Goal: Information Seeking & Learning: Learn about a topic

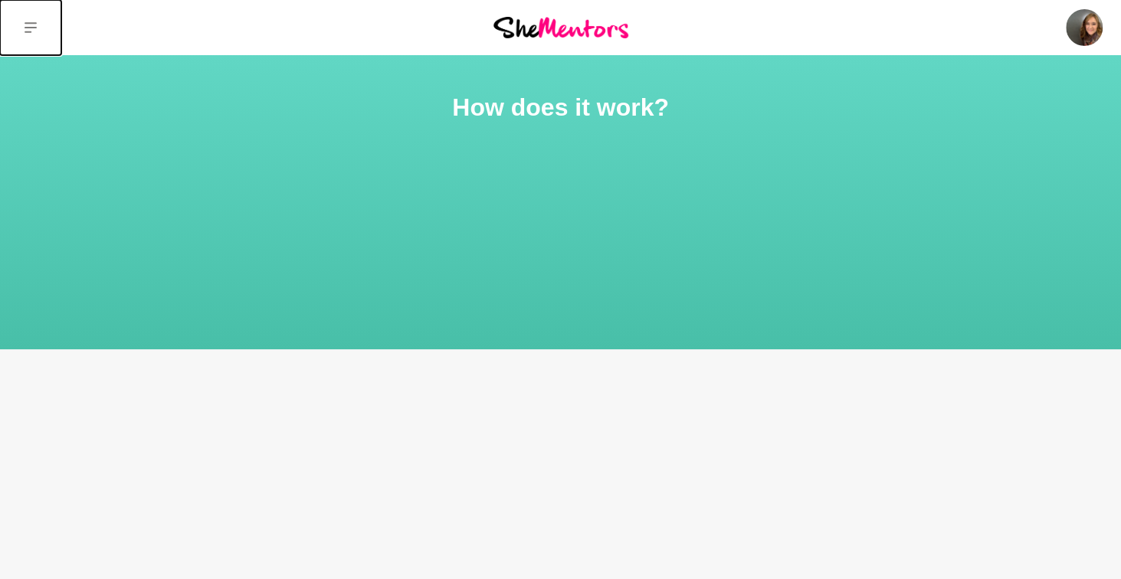
click at [37, 28] on button at bounding box center [30, 27] width 61 height 55
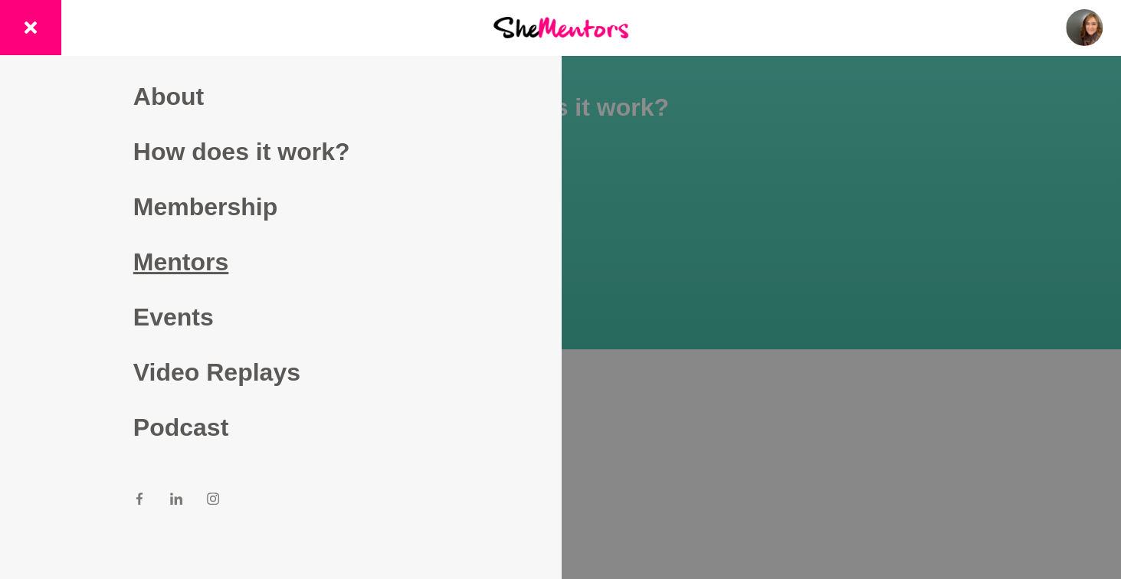
click at [199, 263] on link "Mentors" at bounding box center [280, 261] width 294 height 55
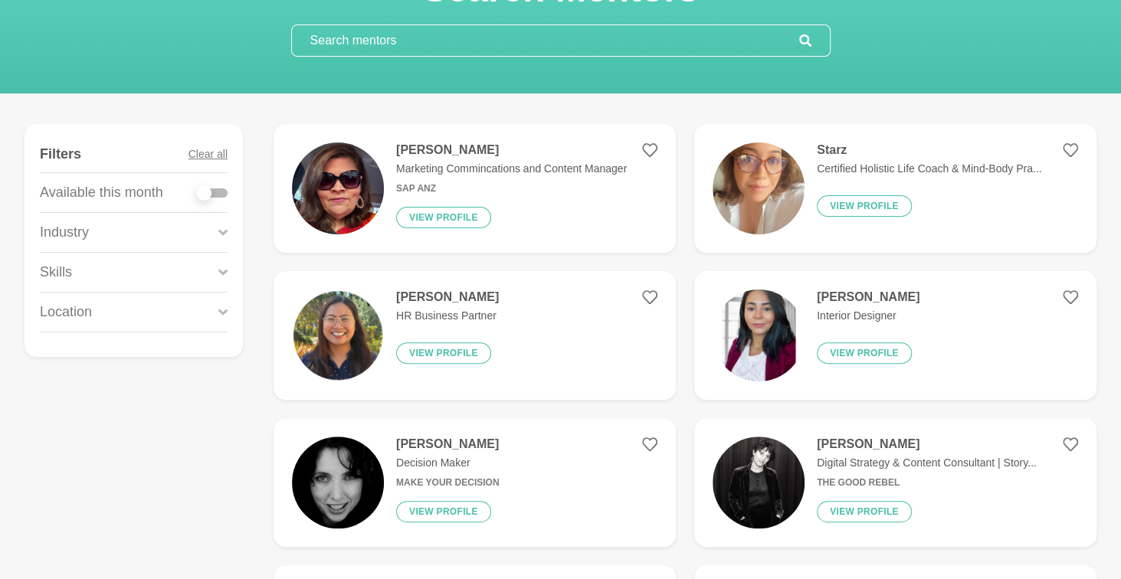
scroll to position [127, 0]
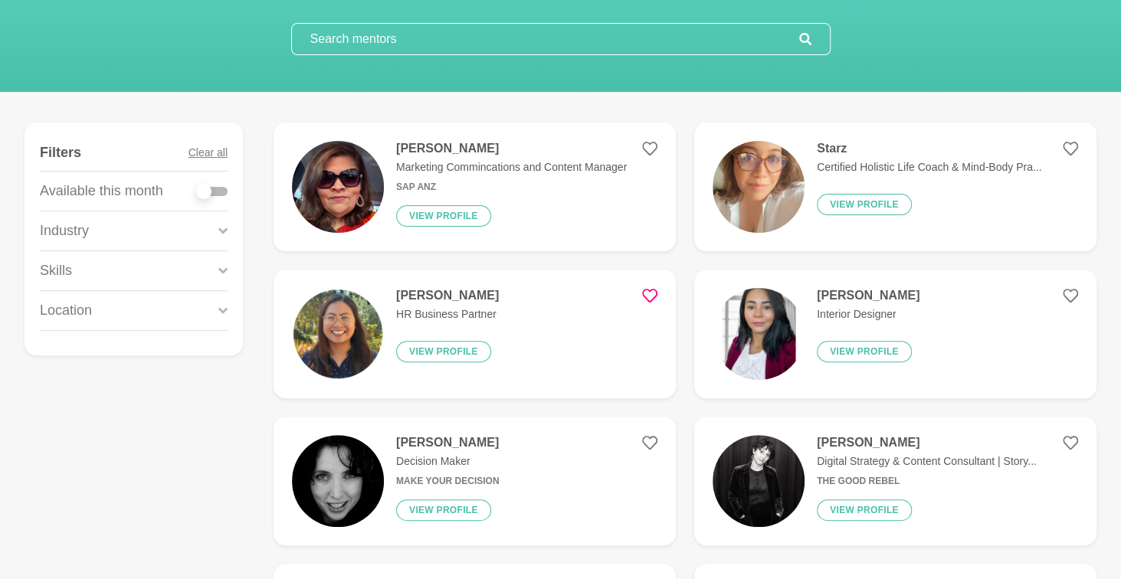
click at [653, 290] on icon at bounding box center [649, 295] width 15 height 15
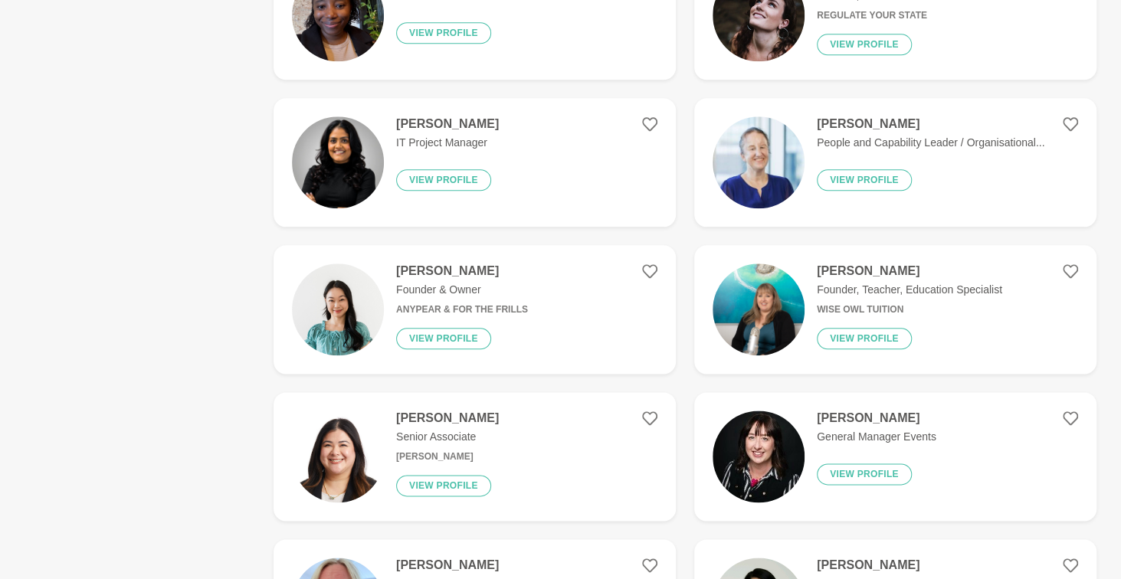
scroll to position [947, 0]
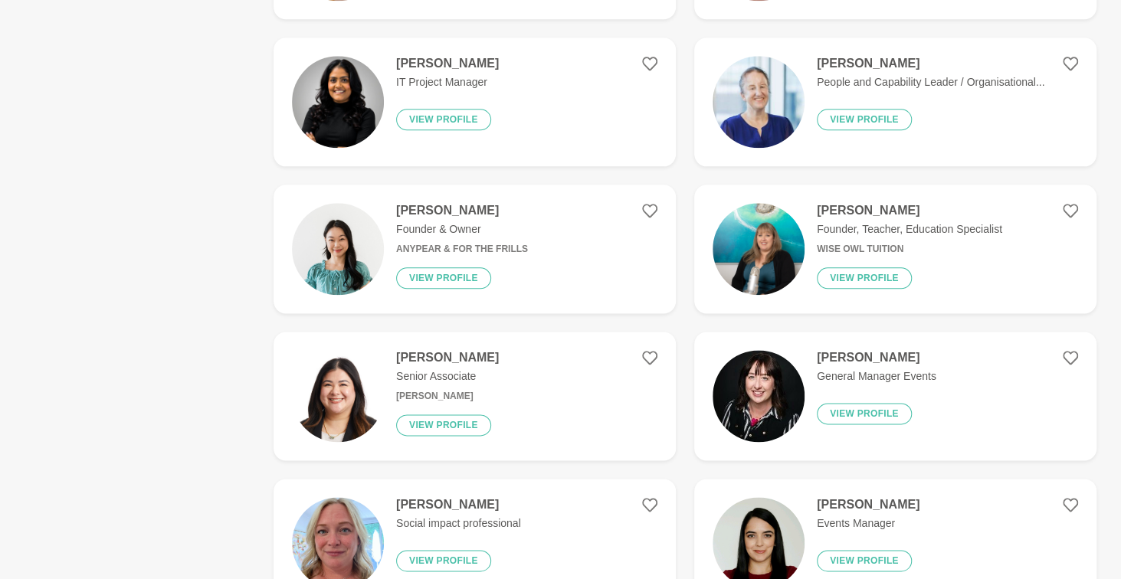
click at [902, 359] on h4 "[PERSON_NAME]" at bounding box center [875, 357] width 119 height 15
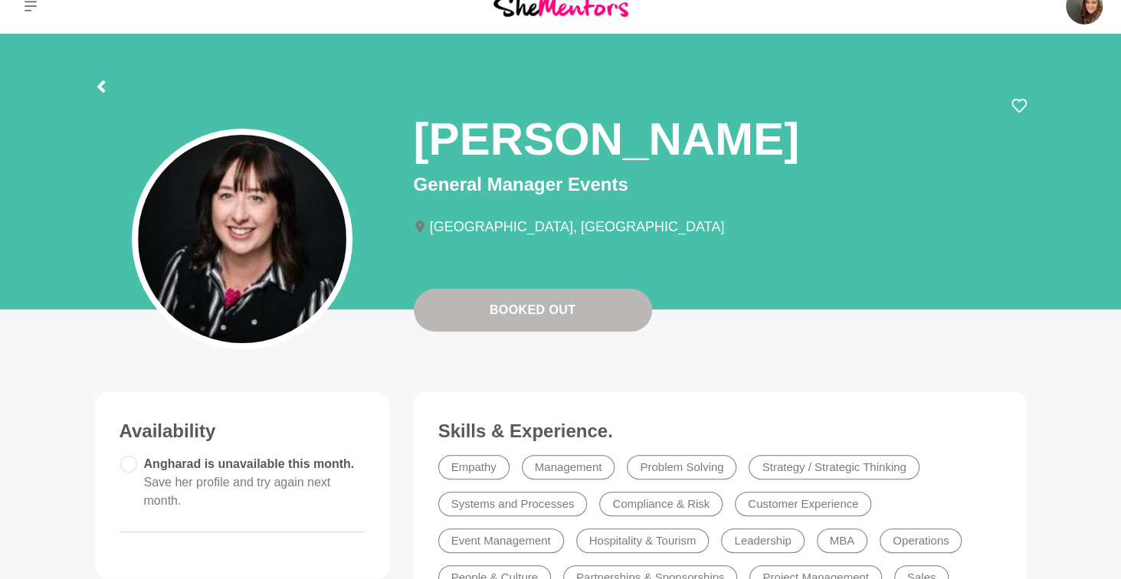
scroll to position [2, 0]
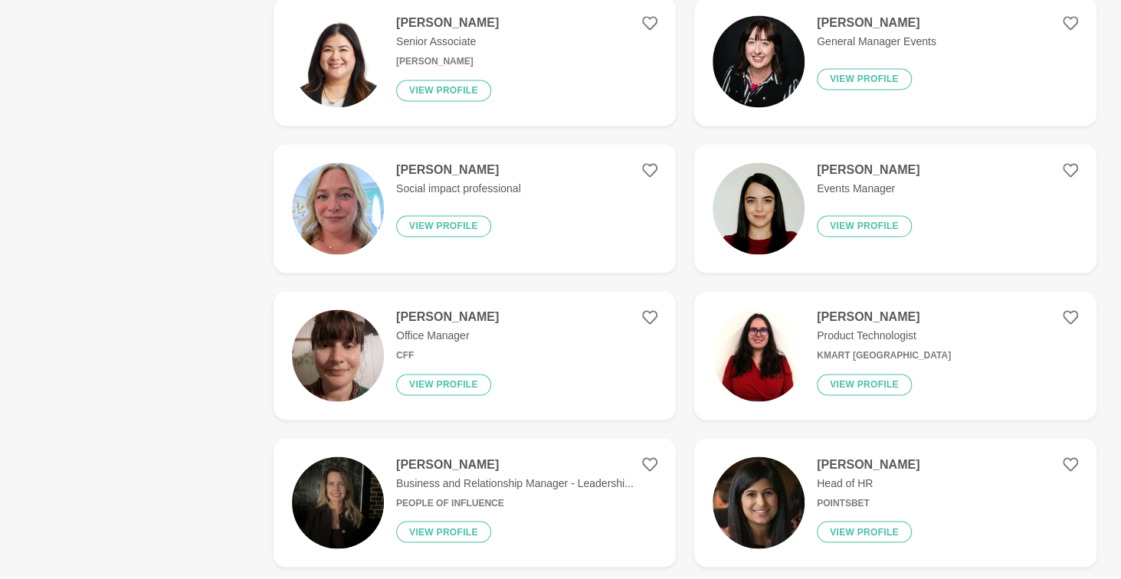
scroll to position [1304, 0]
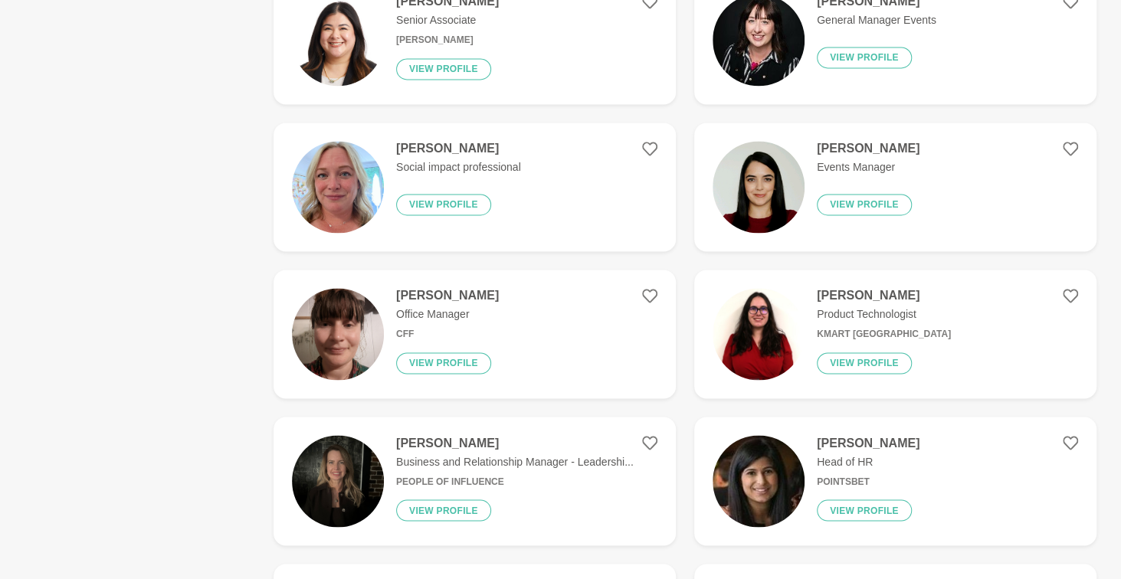
click at [854, 146] on h4 "[PERSON_NAME]" at bounding box center [867, 148] width 103 height 15
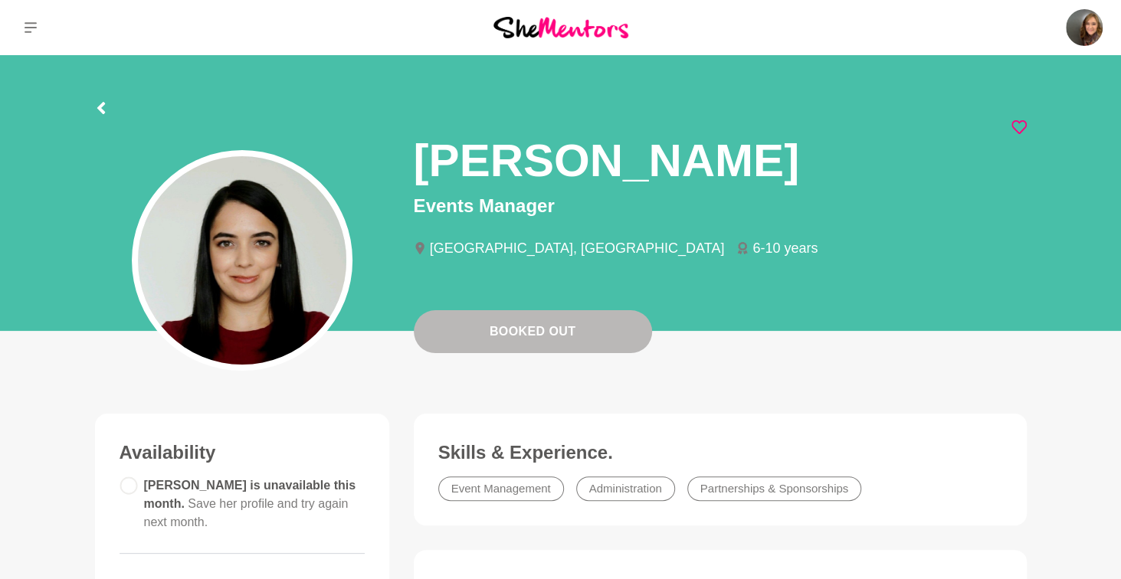
click at [1022, 127] on icon at bounding box center [1018, 126] width 15 height 15
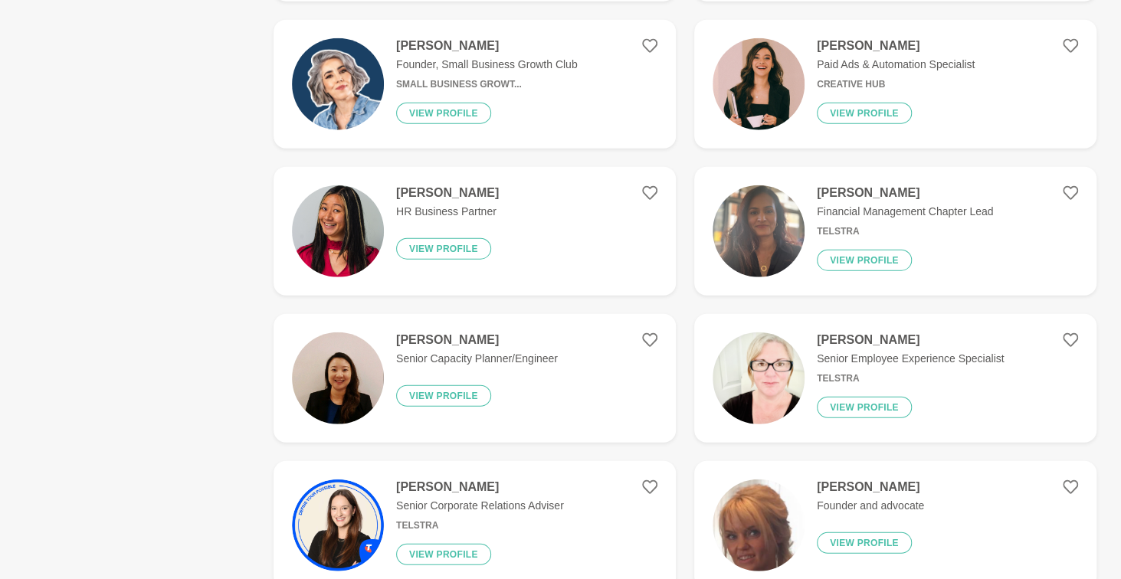
scroll to position [2143, 0]
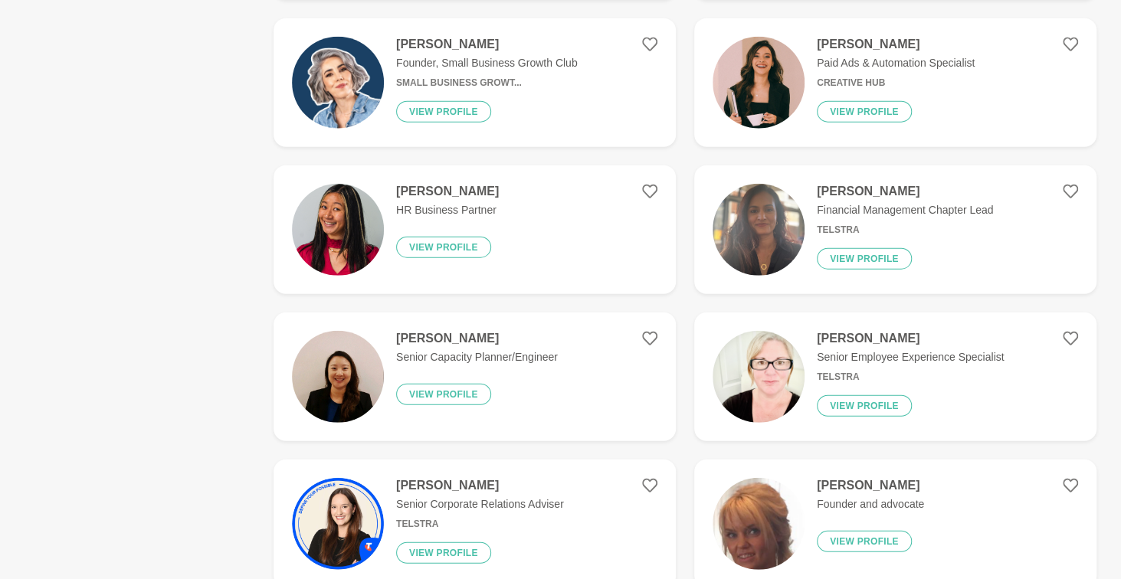
click at [650, 182] on figure "[PERSON_NAME] HR Business Partner View profile" at bounding box center [474, 229] width 402 height 129
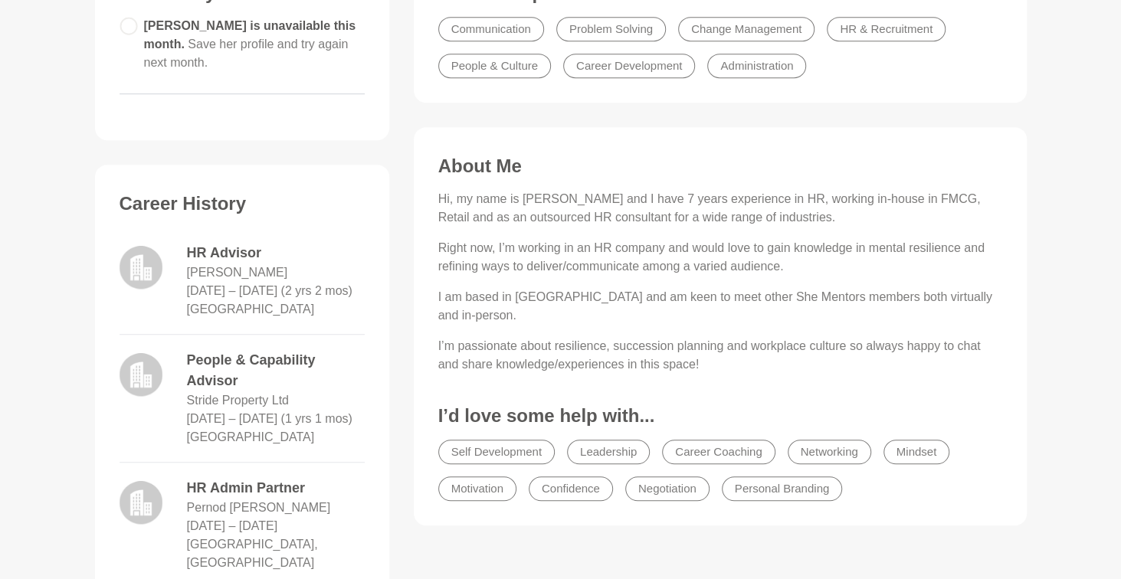
scroll to position [461, 0]
click at [20, 293] on main "Booked Out [PERSON_NAME] HR Business Partner [GEOGRAPHIC_DATA], [GEOGRAPHIC_DAT…" at bounding box center [560, 487] width 1121 height 1787
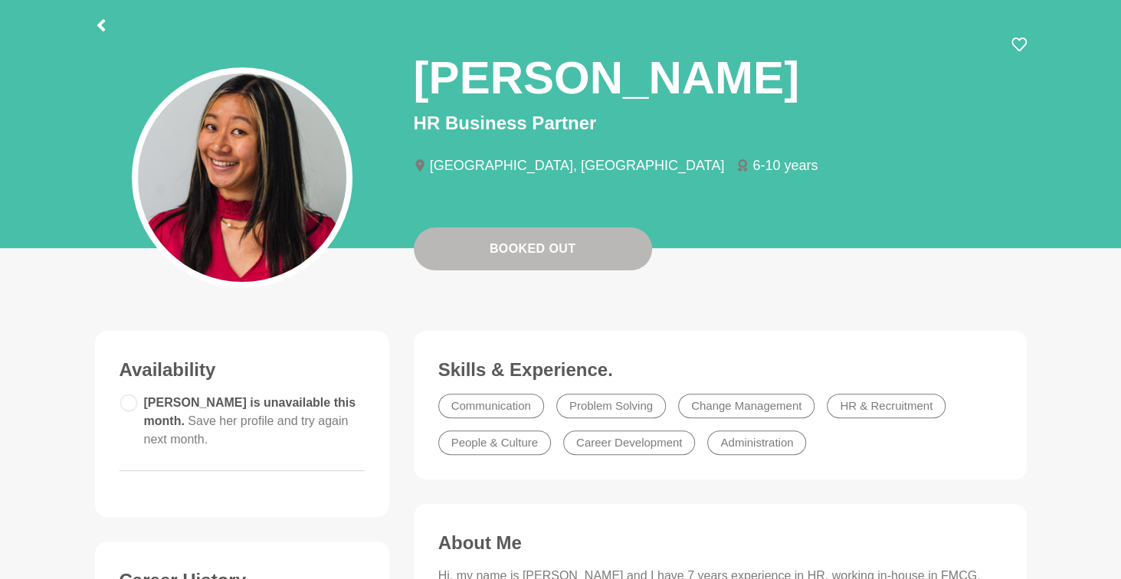
scroll to position [0, 0]
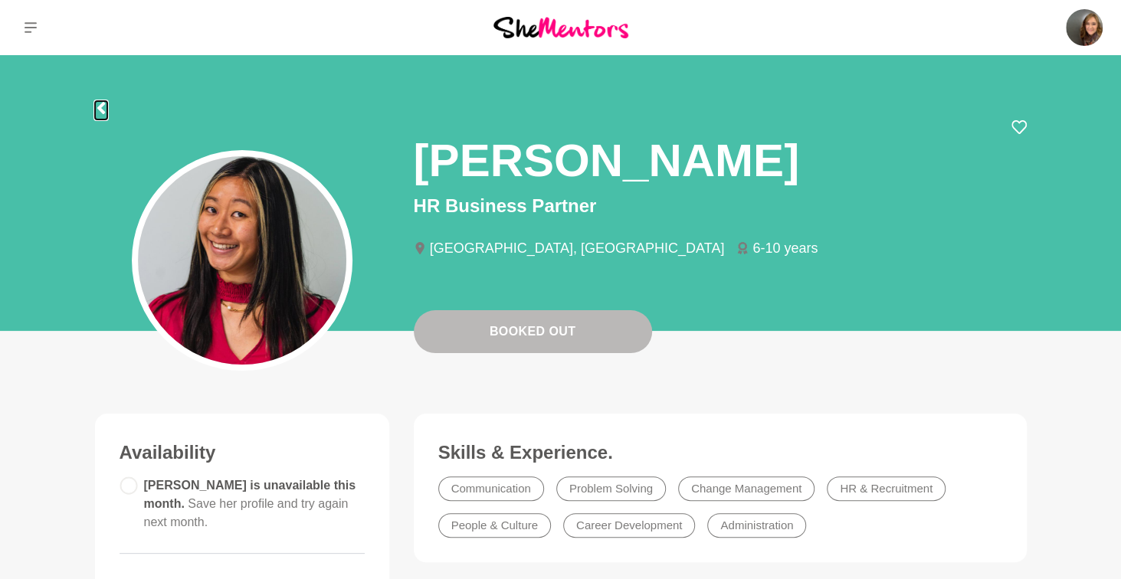
click at [100, 108] on icon at bounding box center [101, 108] width 8 height 12
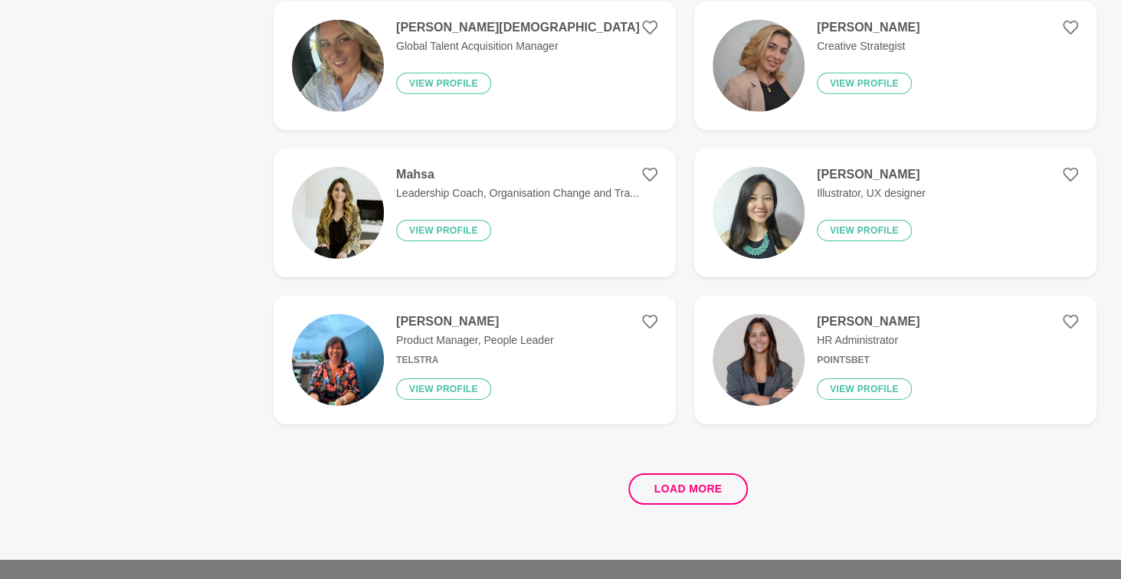
scroll to position [2757, 0]
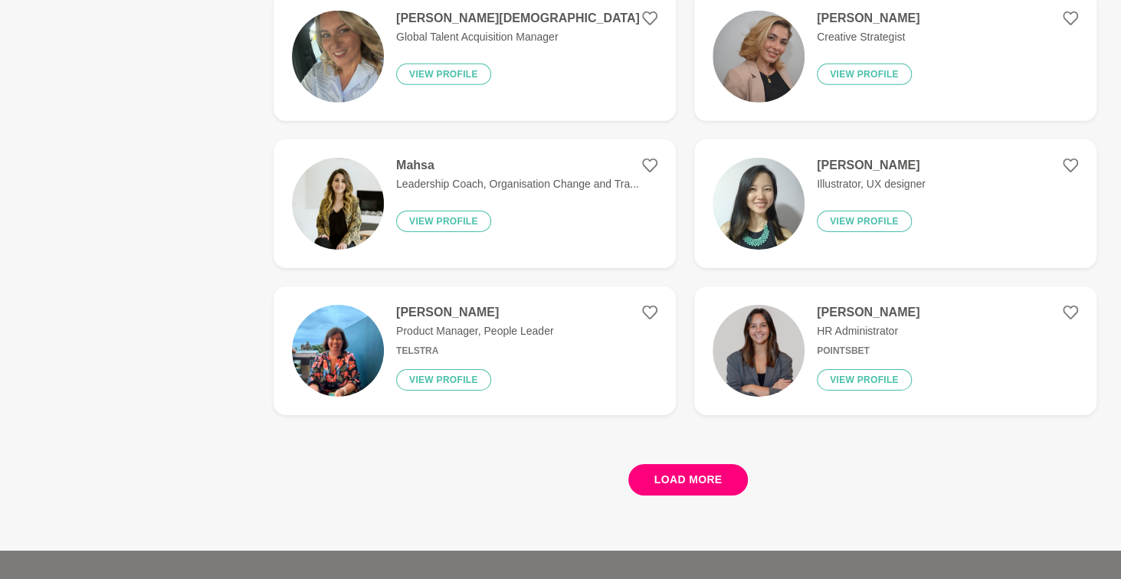
click at [708, 479] on button "Load more" at bounding box center [688, 479] width 120 height 31
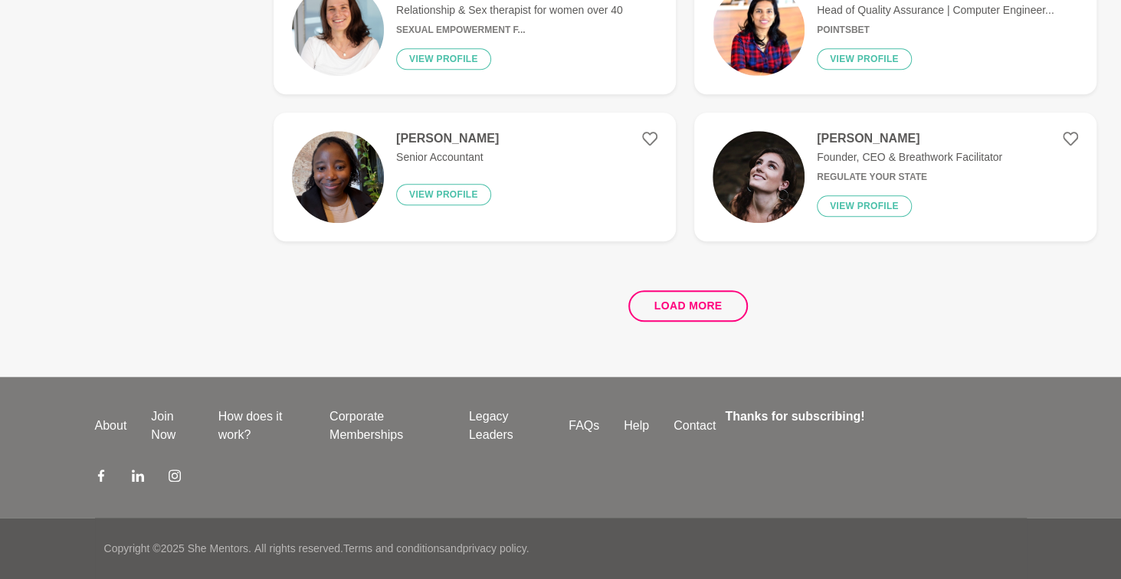
scroll to position [0, 0]
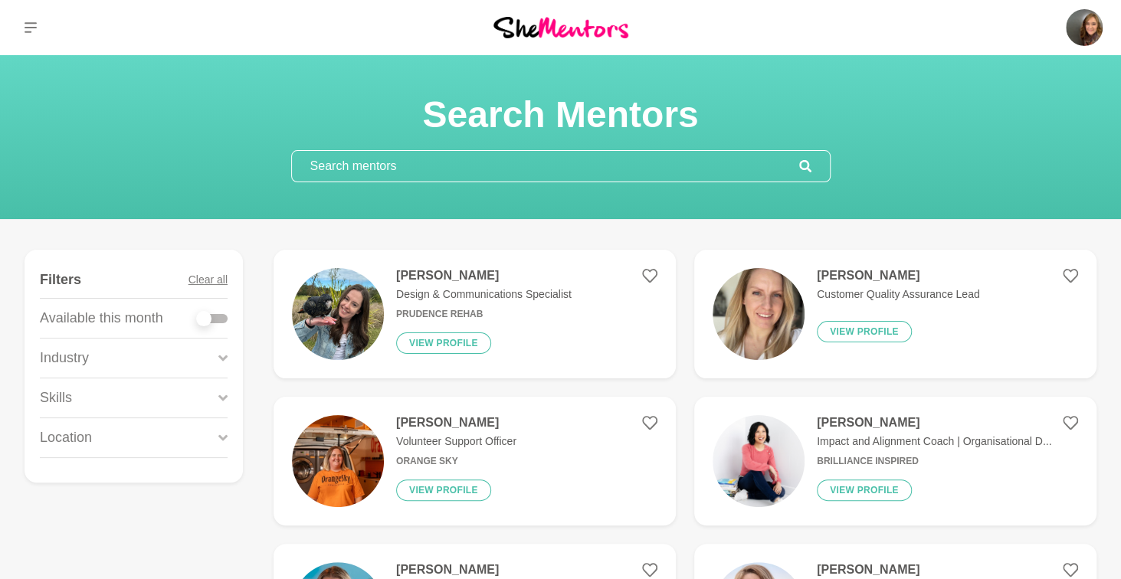
click at [708, 479] on figure "[PERSON_NAME] Impact and Alignment Coach | Organisational D... Brilliance Inspi…" at bounding box center [895, 461] width 402 height 129
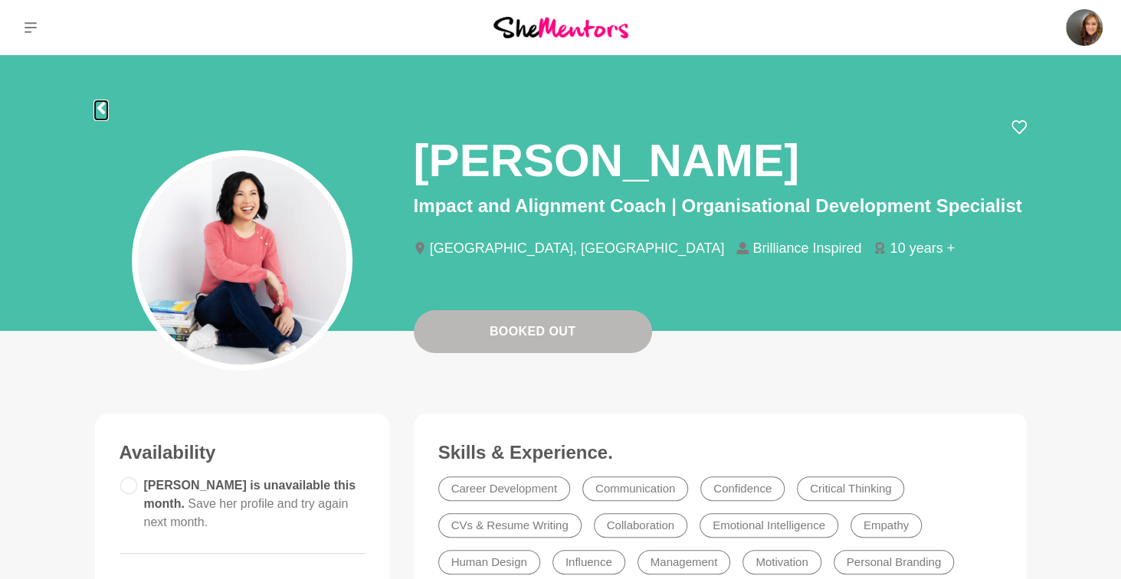
click at [100, 107] on icon at bounding box center [101, 108] width 8 height 12
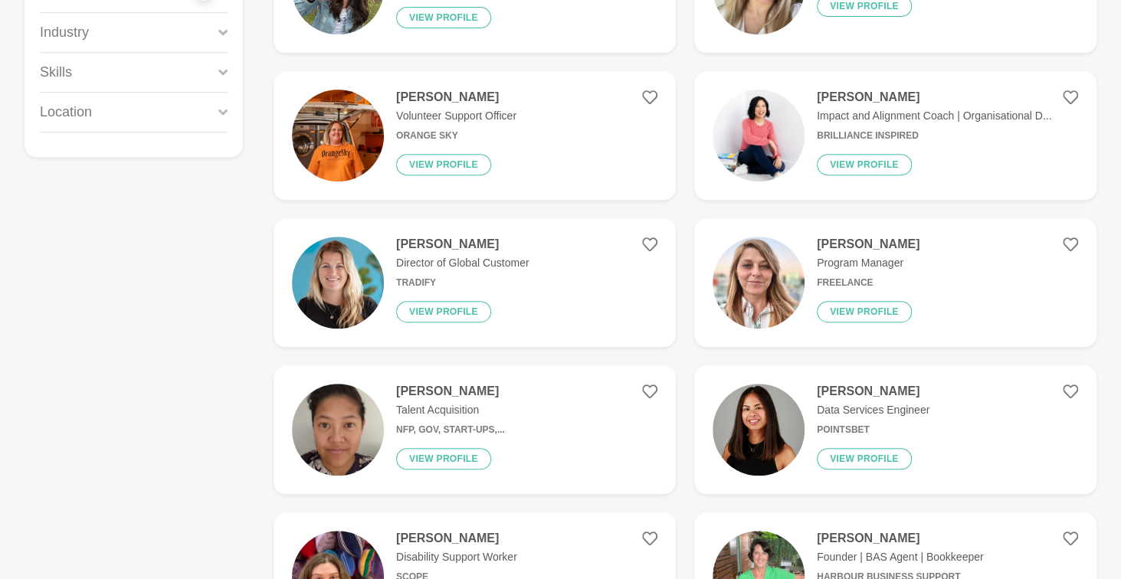
scroll to position [327, 0]
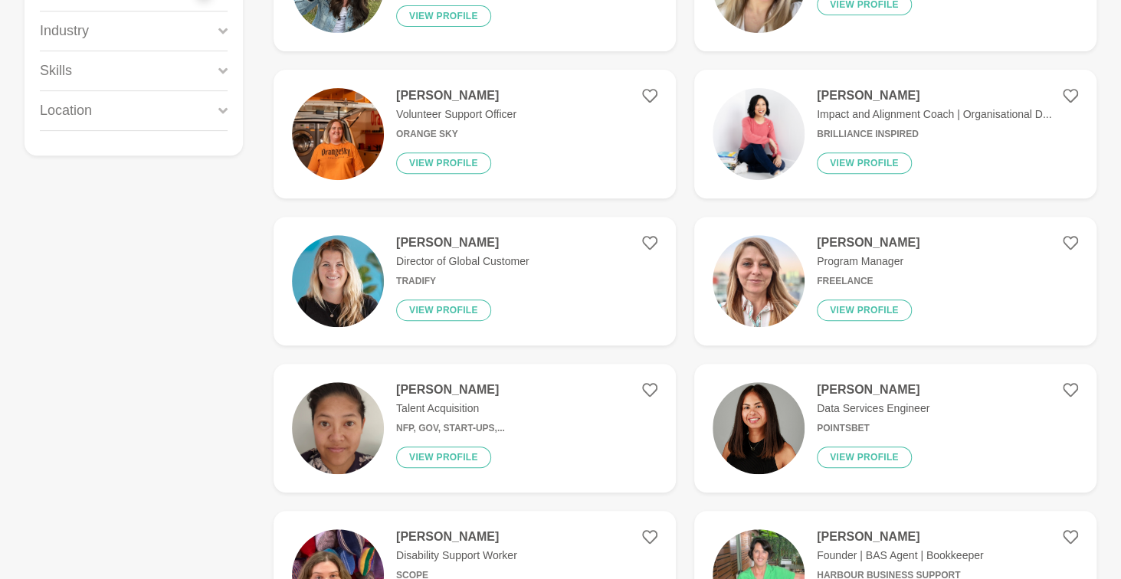
click at [1078, 243] on figure "[PERSON_NAME] Program Manager Freelance View profile" at bounding box center [895, 281] width 402 height 129
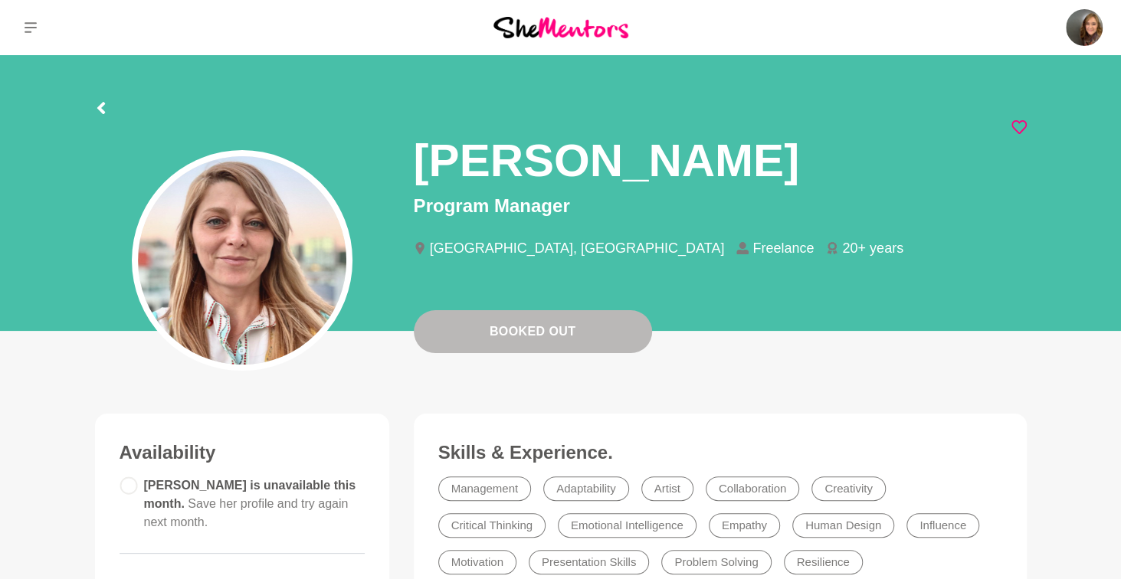
click at [1025, 124] on icon at bounding box center [1018, 127] width 15 height 14
click at [1019, 126] on icon at bounding box center [1018, 126] width 15 height 15
click at [102, 104] on icon at bounding box center [101, 108] width 8 height 12
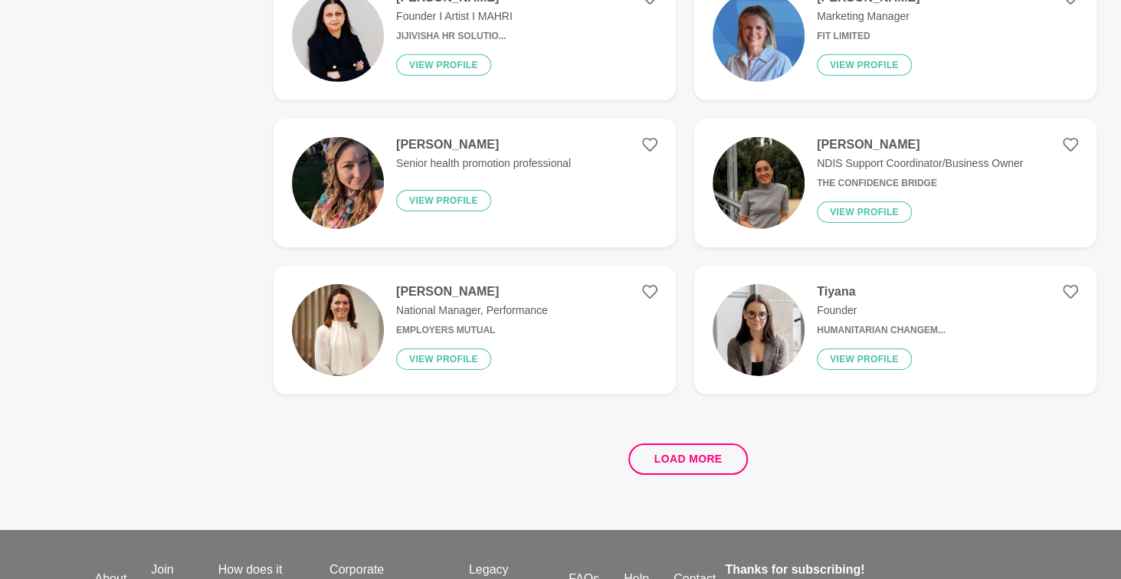
scroll to position [2780, 0]
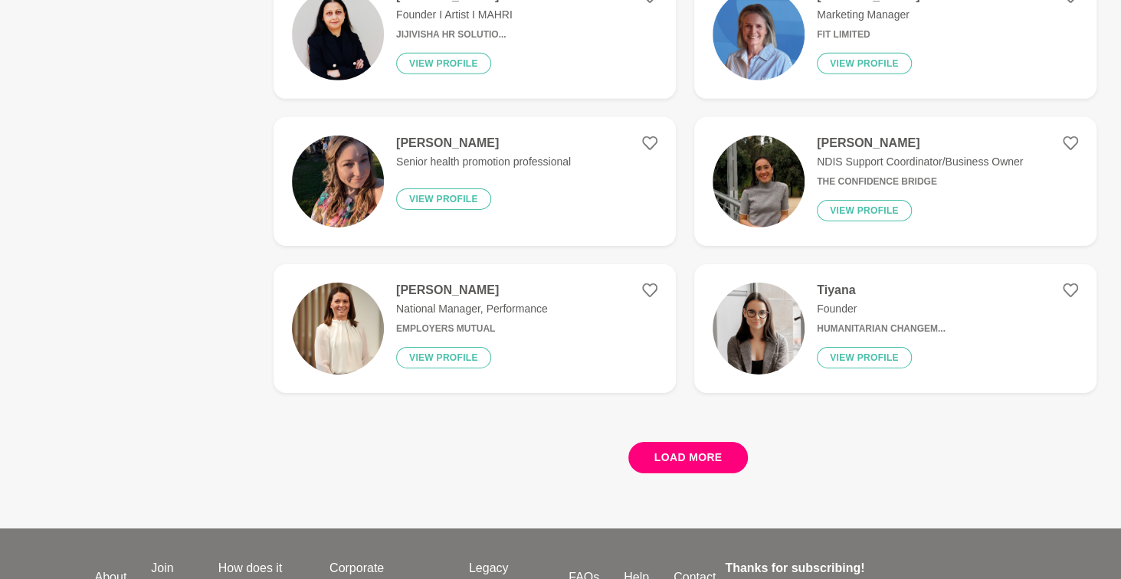
click at [725, 453] on button "Load more" at bounding box center [688, 457] width 120 height 31
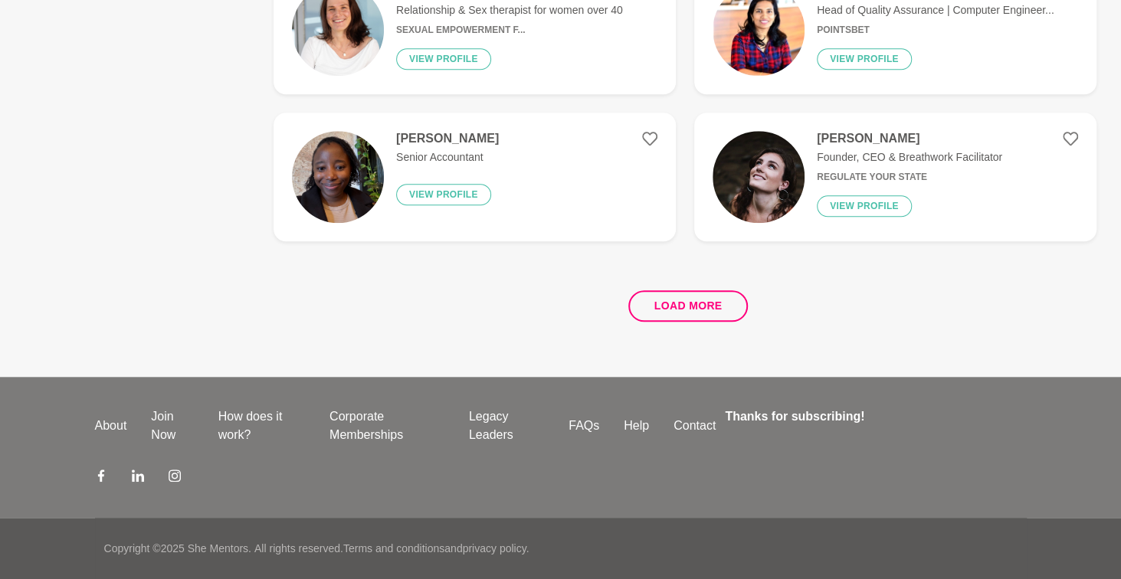
scroll to position [0, 0]
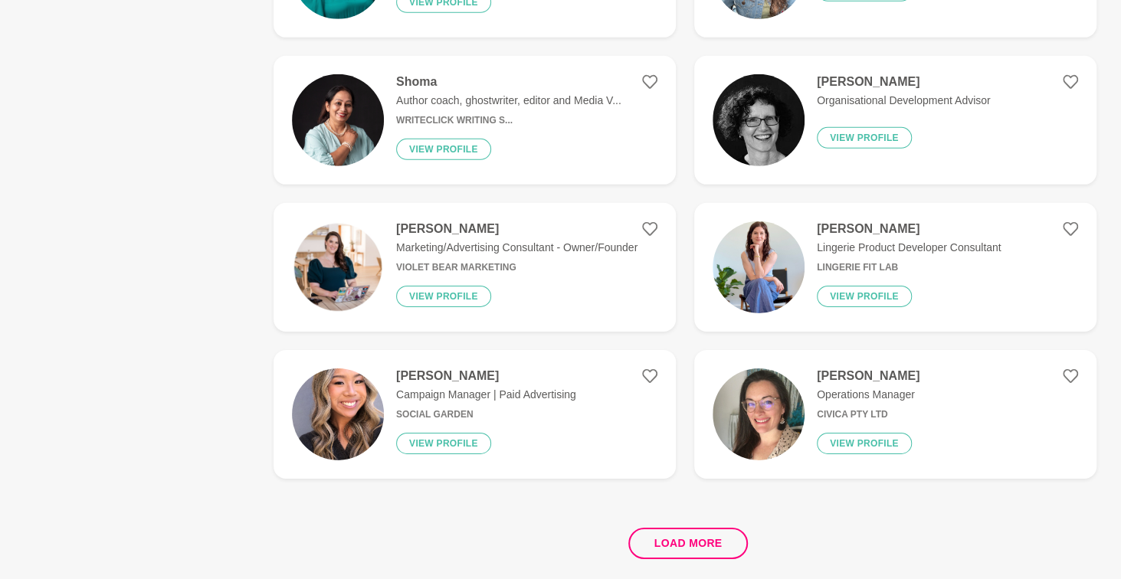
scroll to position [2715, 0]
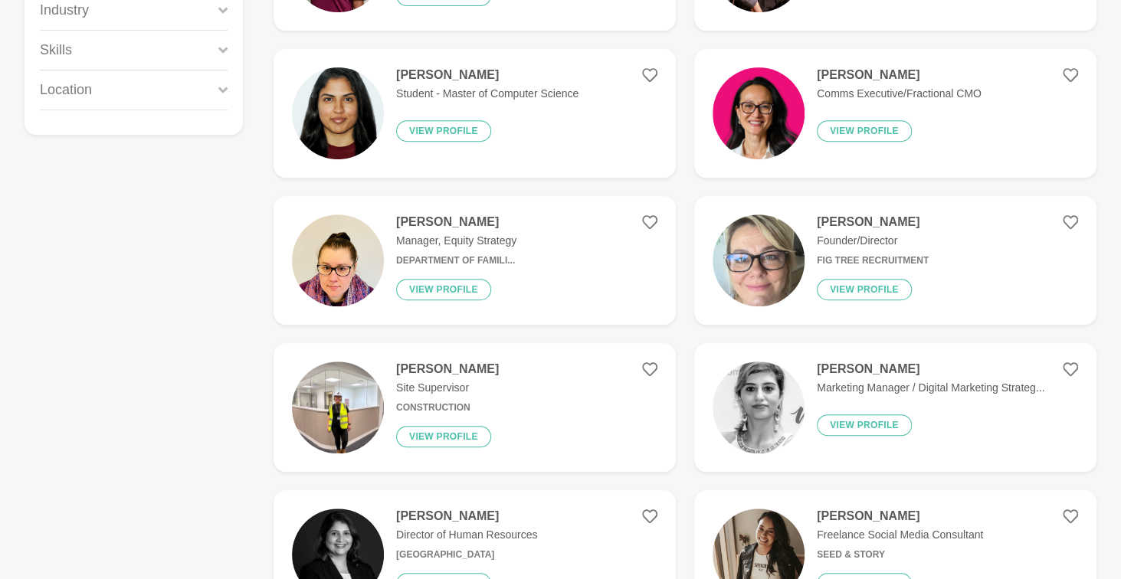
scroll to position [0, 0]
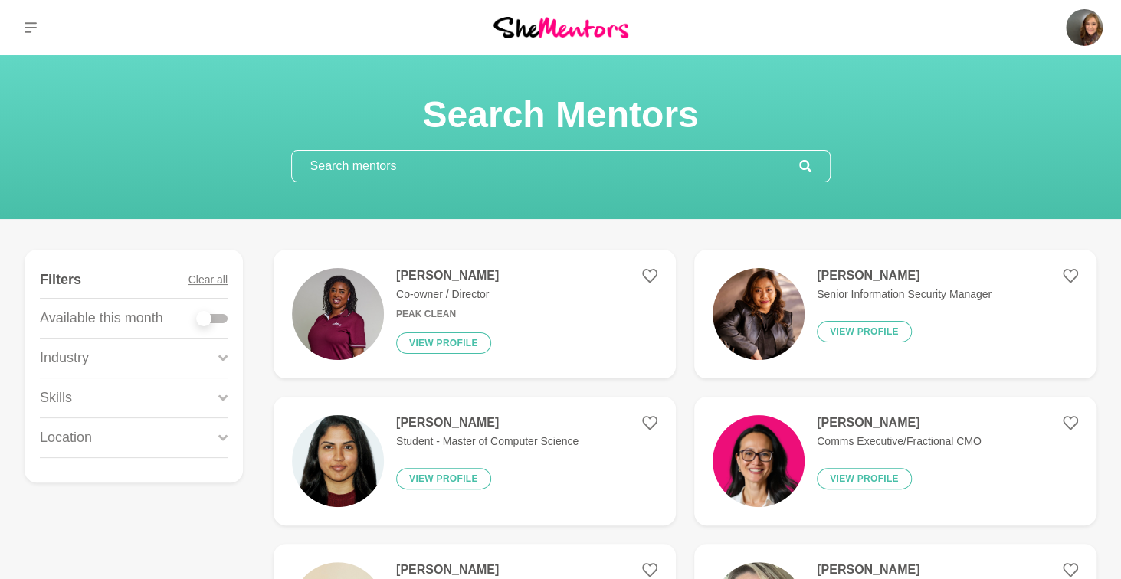
click at [573, 172] on input "text" at bounding box center [545, 166] width 507 height 31
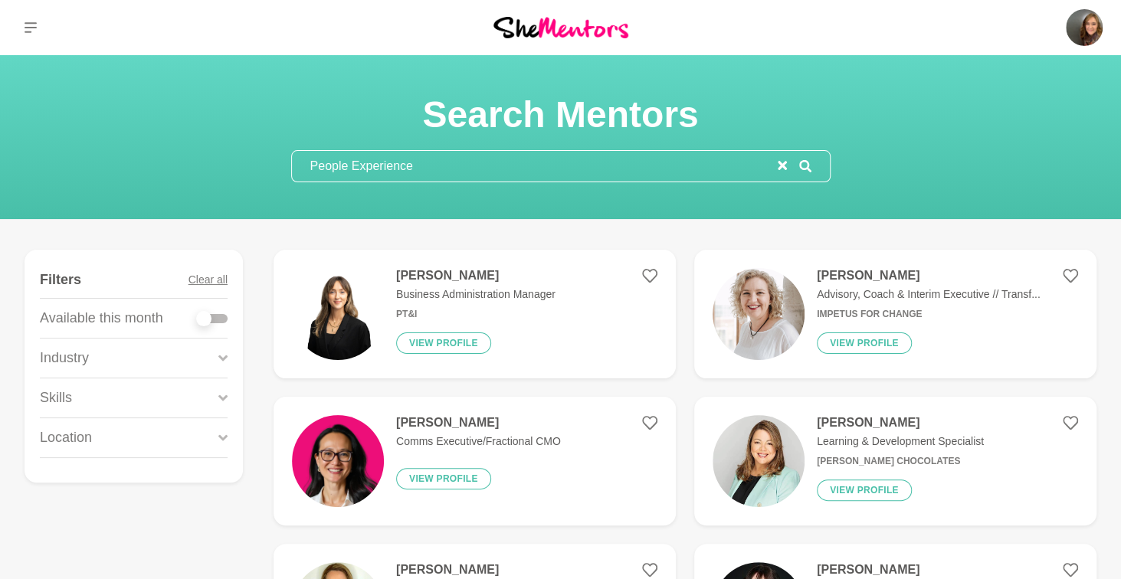
type input "People Experience"
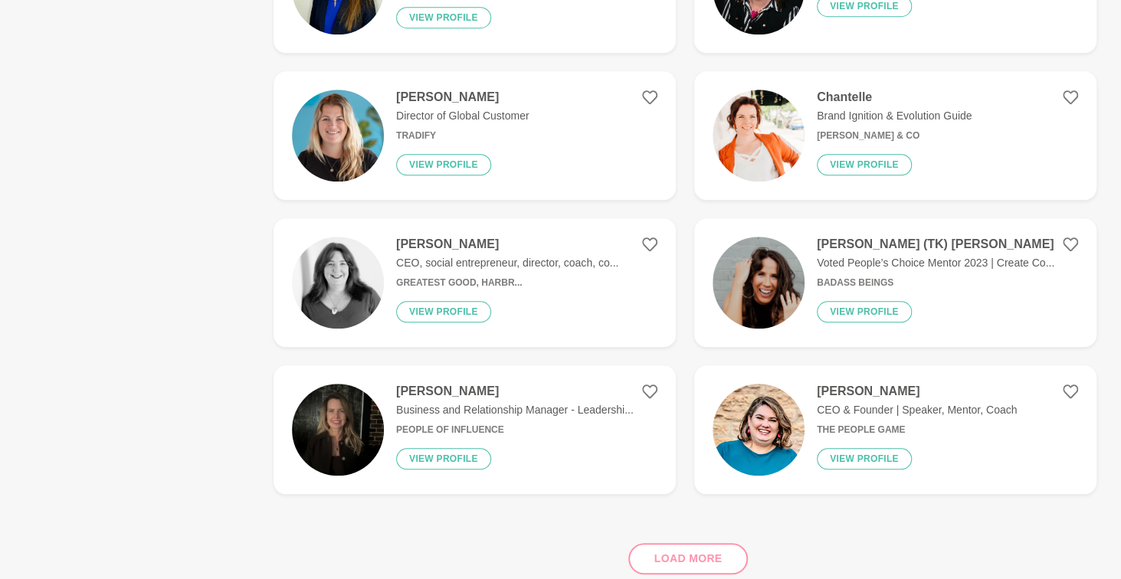
scroll to position [620, 0]
click at [911, 244] on h4 "[PERSON_NAME] (TK) [PERSON_NAME]" at bounding box center [934, 243] width 237 height 15
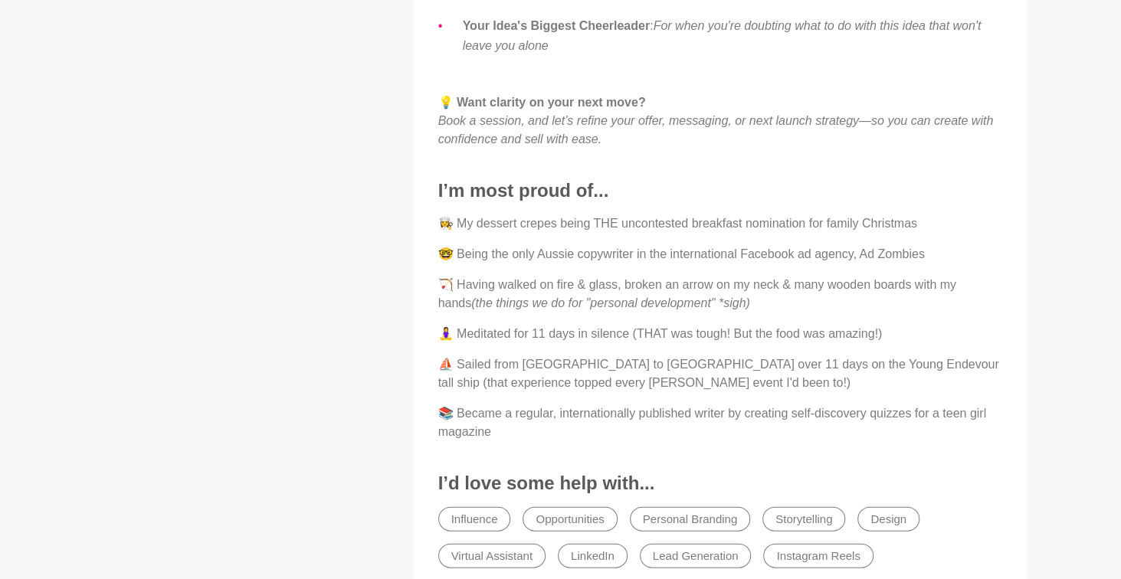
scroll to position [1631, 0]
